Goal: Task Accomplishment & Management: Use online tool/utility

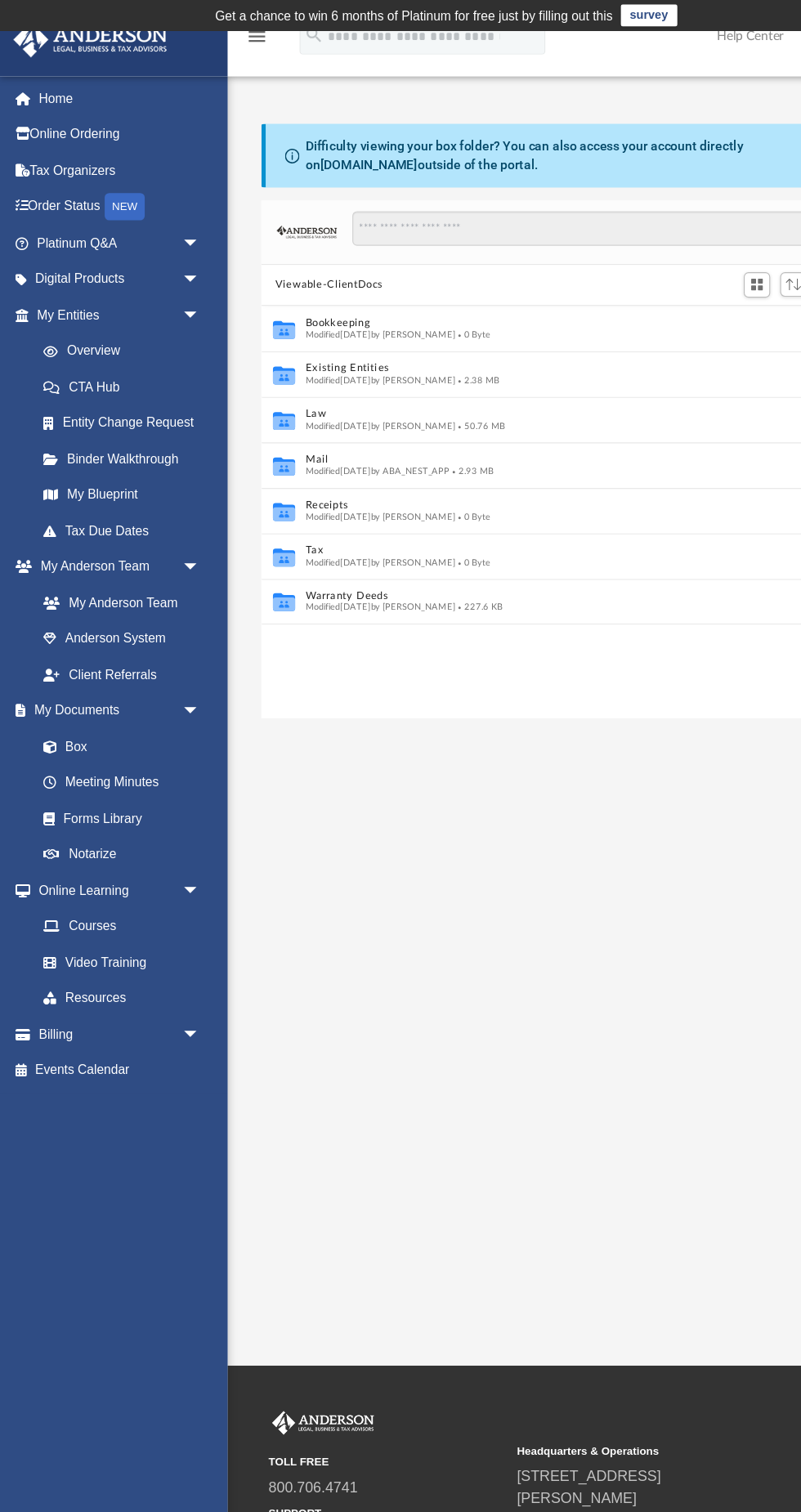
scroll to position [371, 537]
click at [112, 336] on link "CTA Hub" at bounding box center [114, 347] width 181 height 33
click at [123, 302] on link "Overview" at bounding box center [114, 316] width 181 height 33
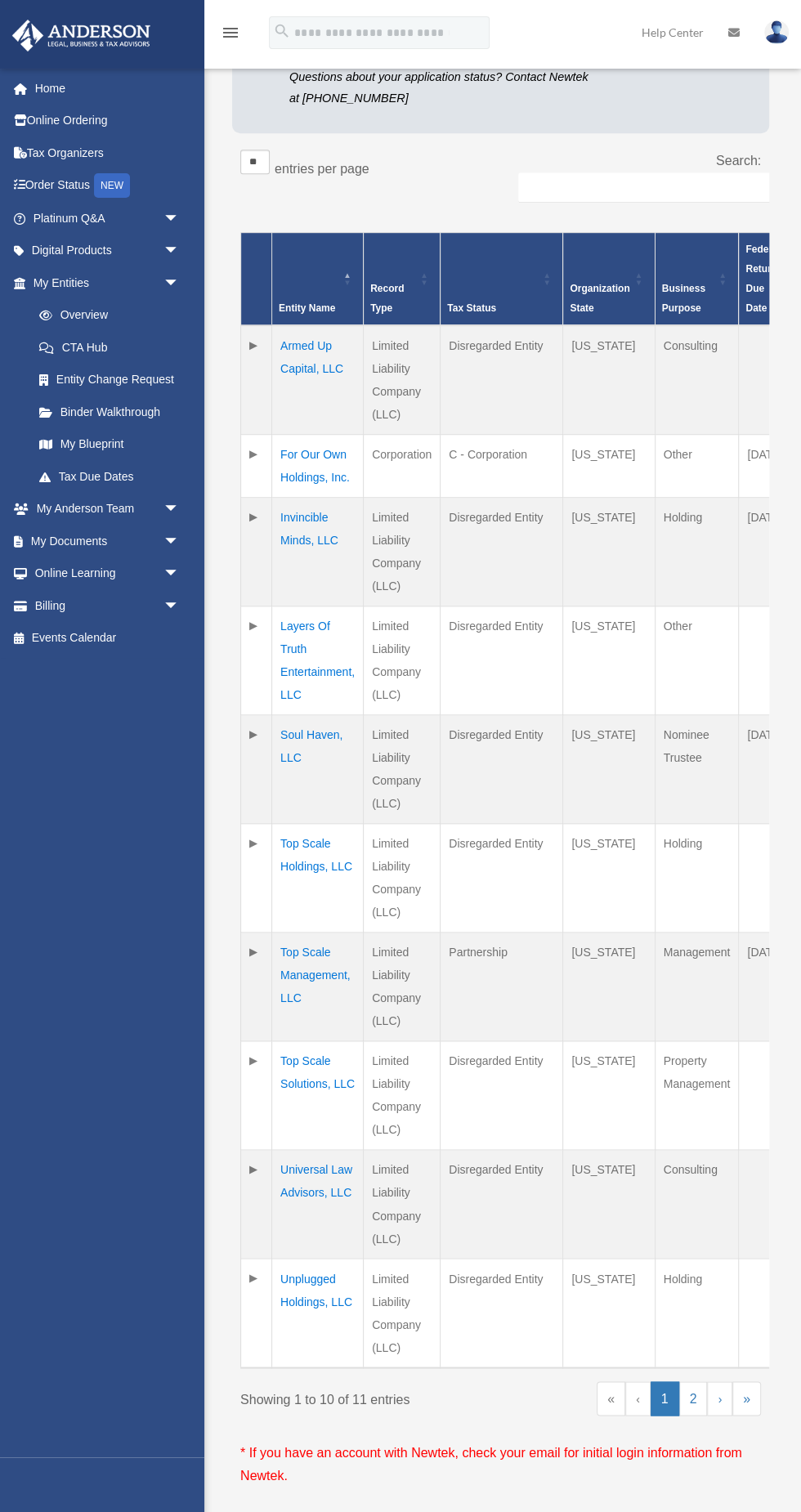
scroll to position [302, 0]
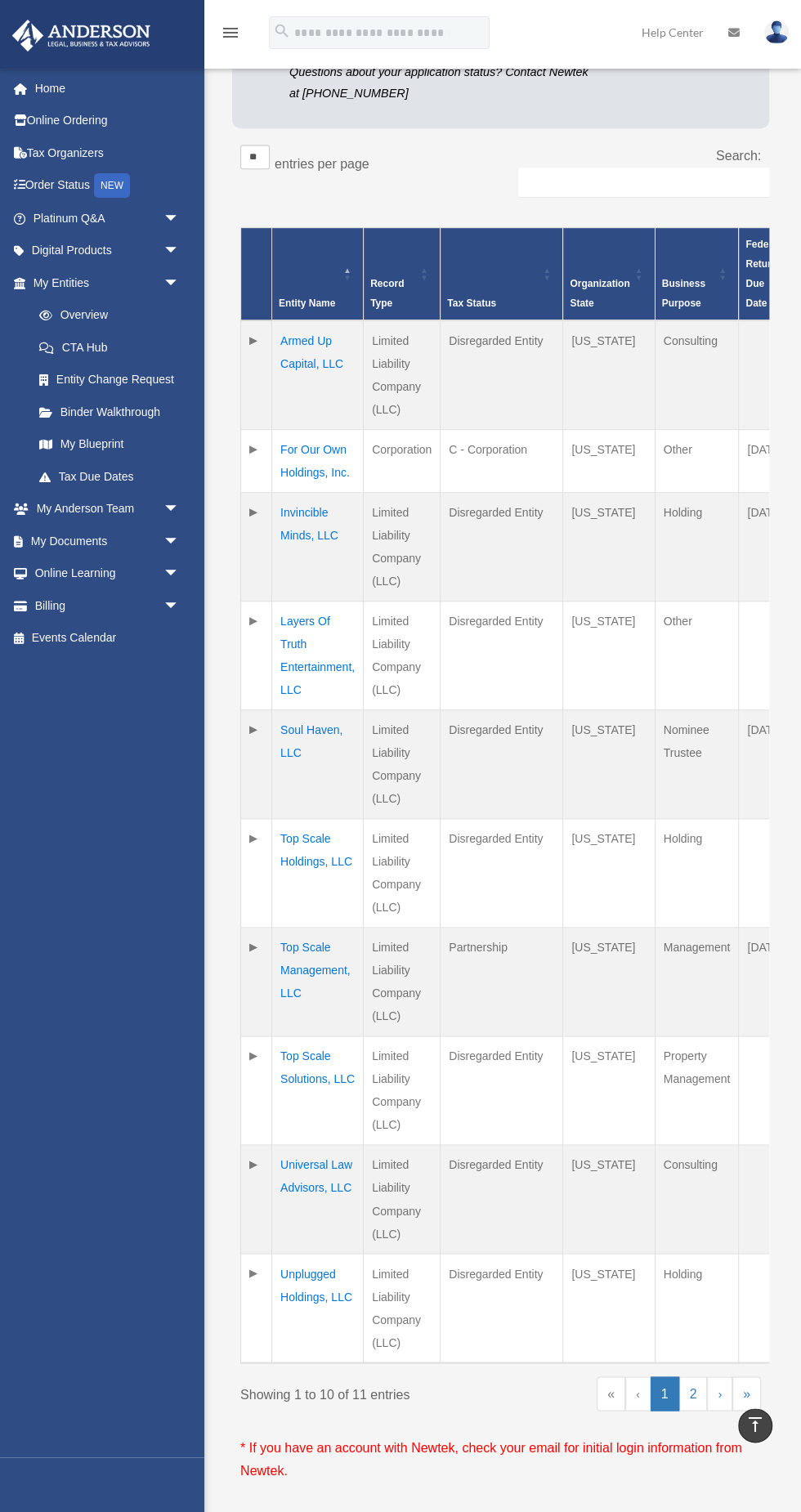
click at [252, 509] on td at bounding box center [257, 547] width 31 height 109
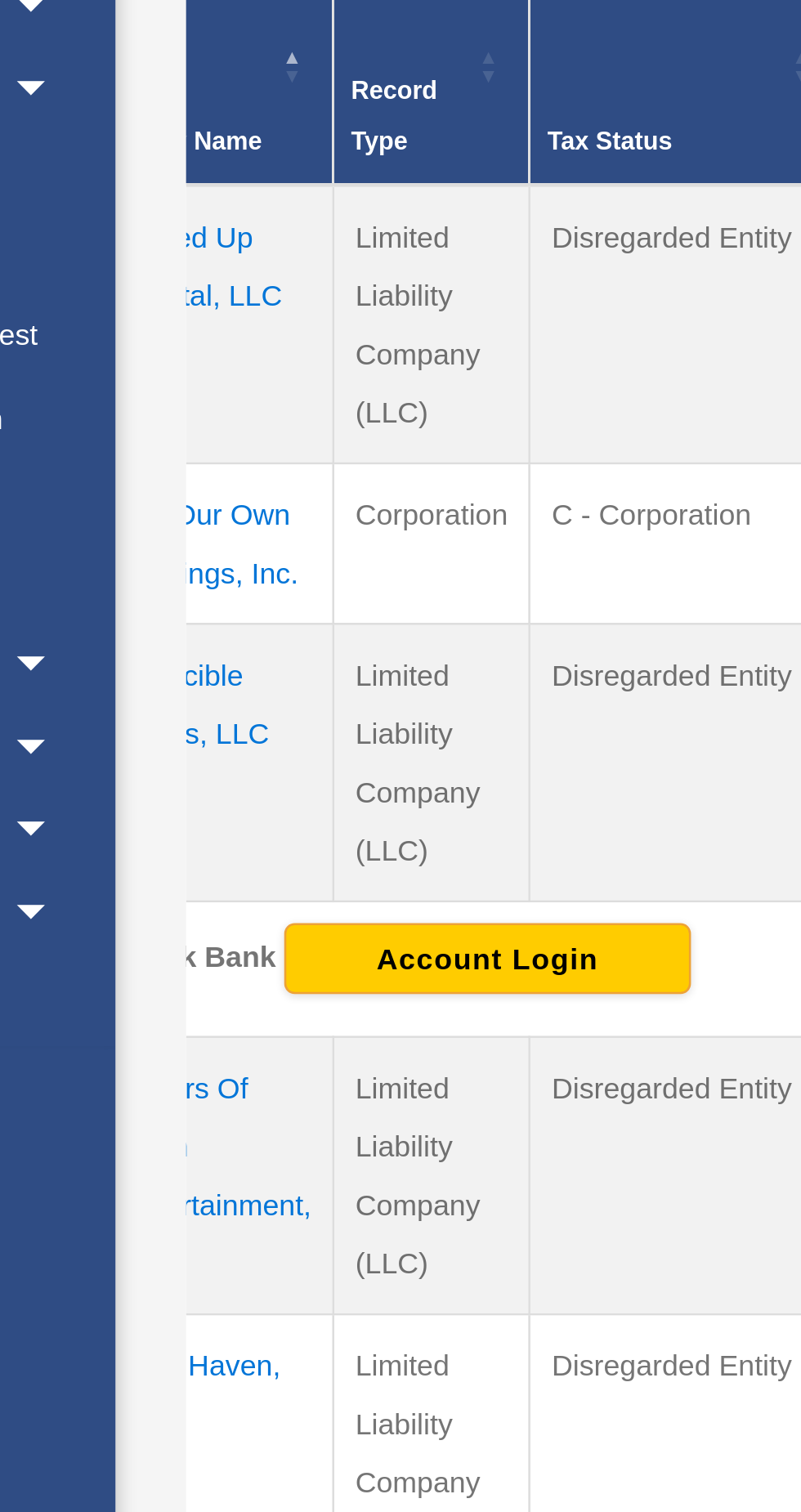
click at [264, 531] on td "Invincible Minds, LLC" at bounding box center [244, 547] width 92 height 109
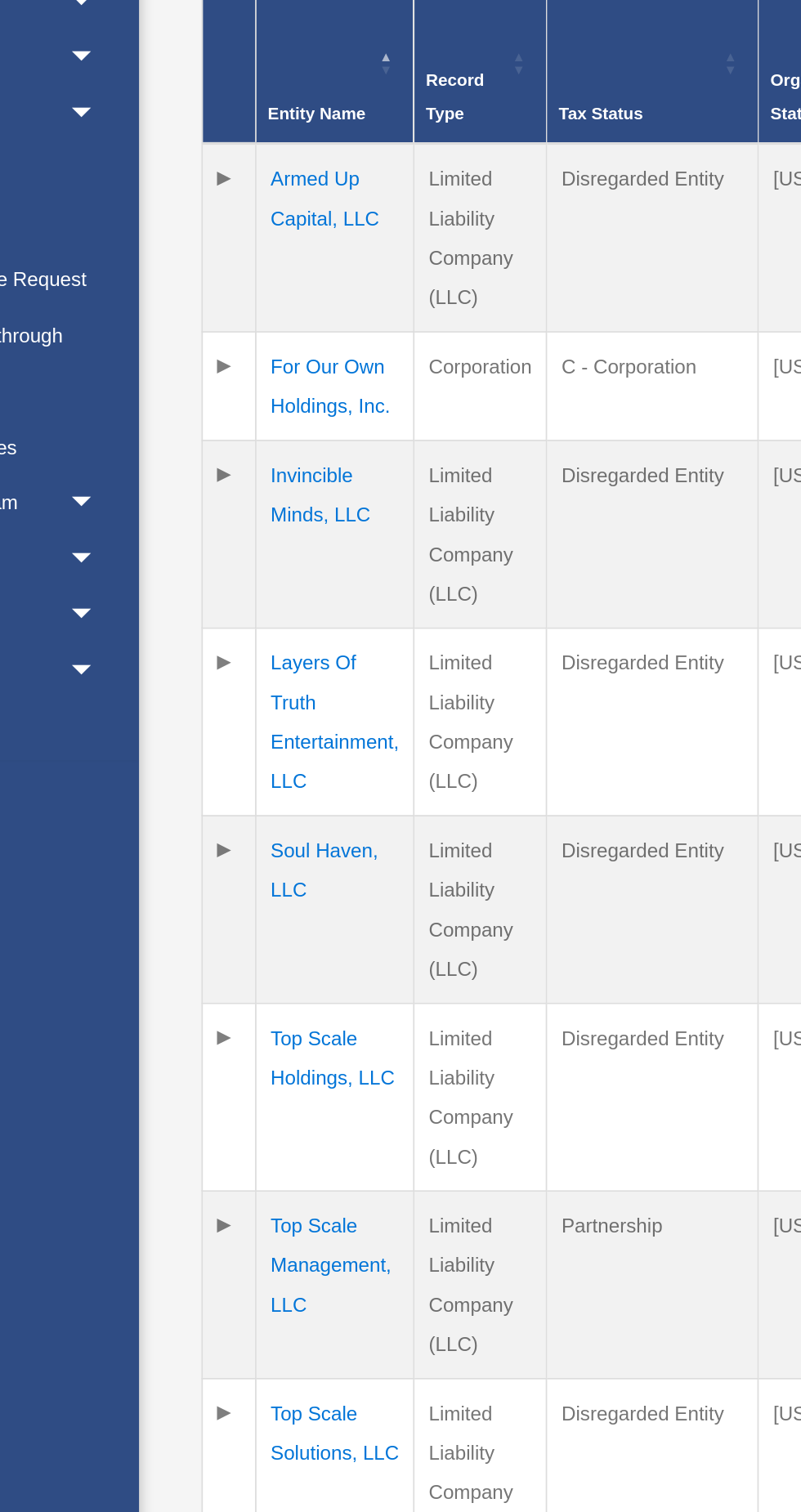
scroll to position [321, 0]
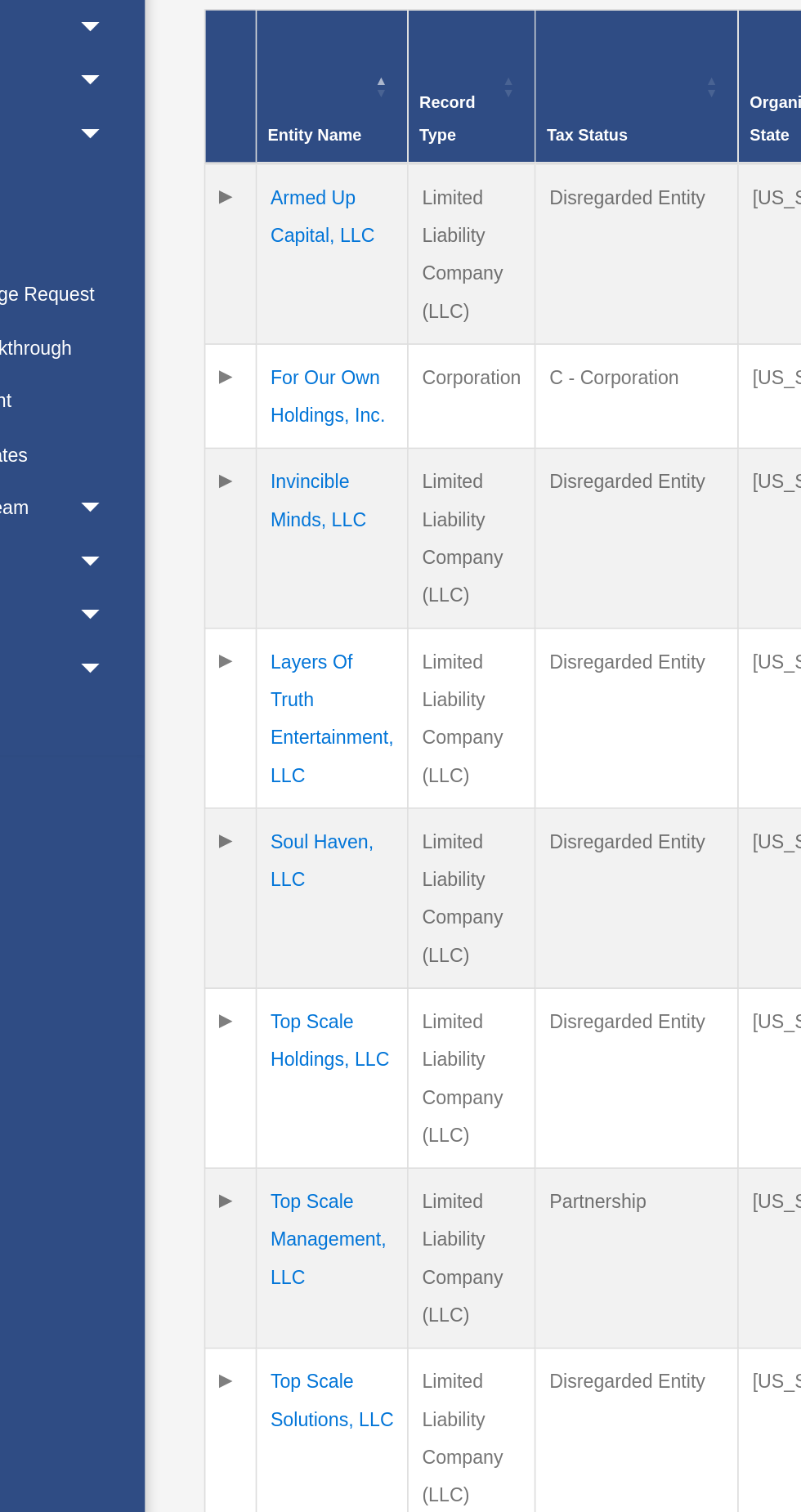
click at [252, 490] on td at bounding box center [257, 527] width 31 height 109
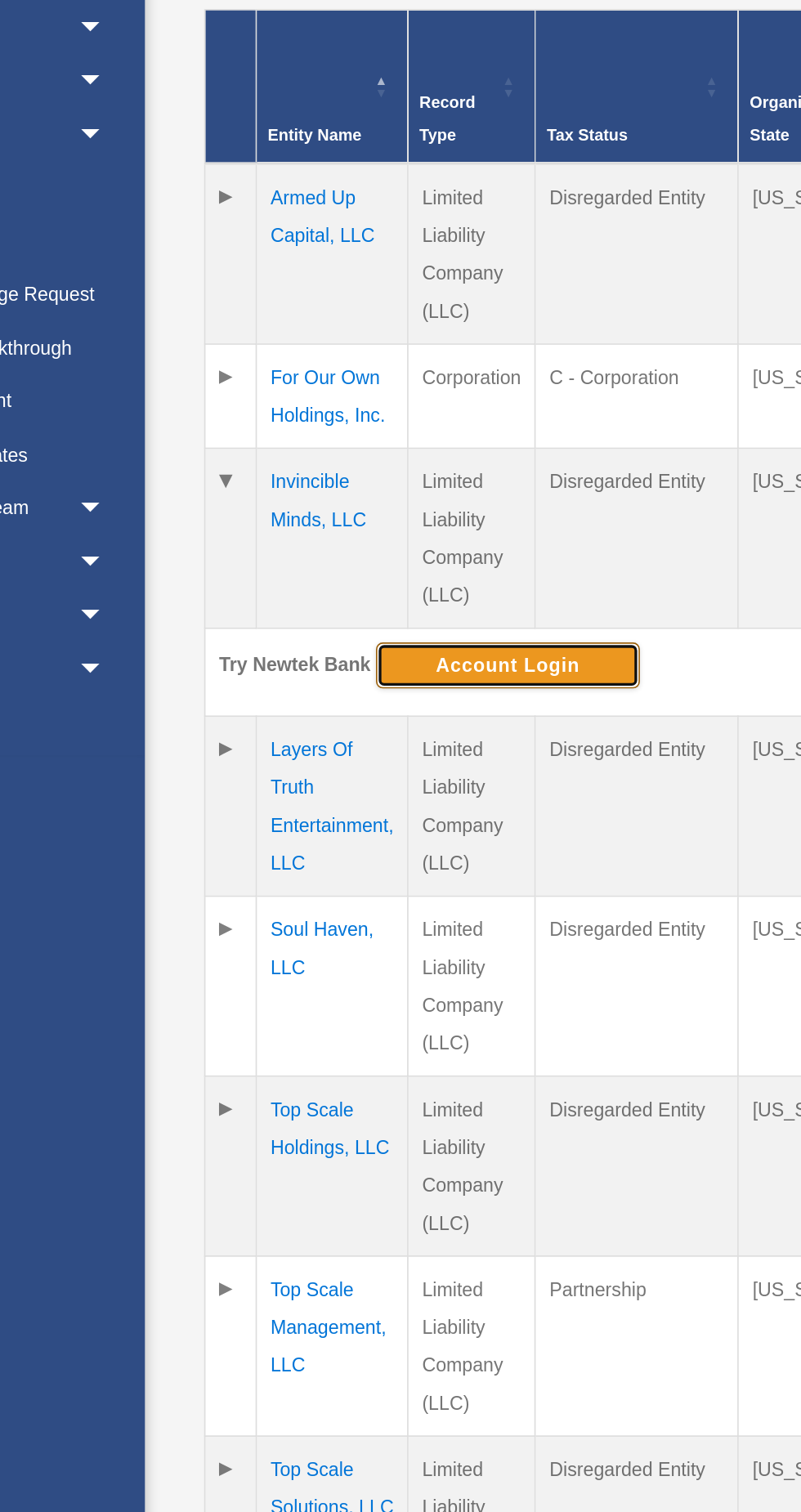
click at [439, 596] on button "Account Login" at bounding box center [424, 604] width 159 height 27
